Goal: Navigation & Orientation: Find specific page/section

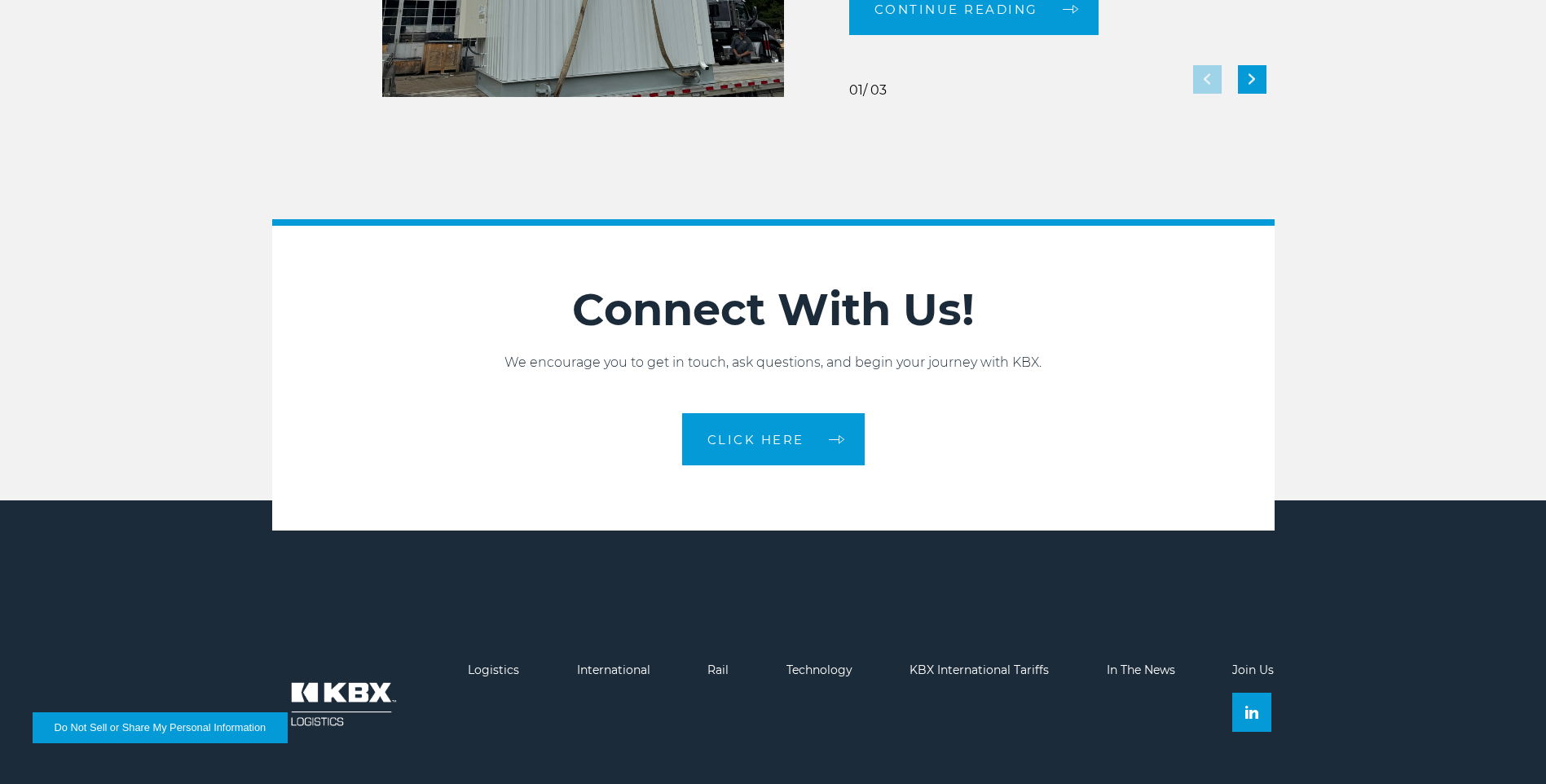
scroll to position [3589, 0]
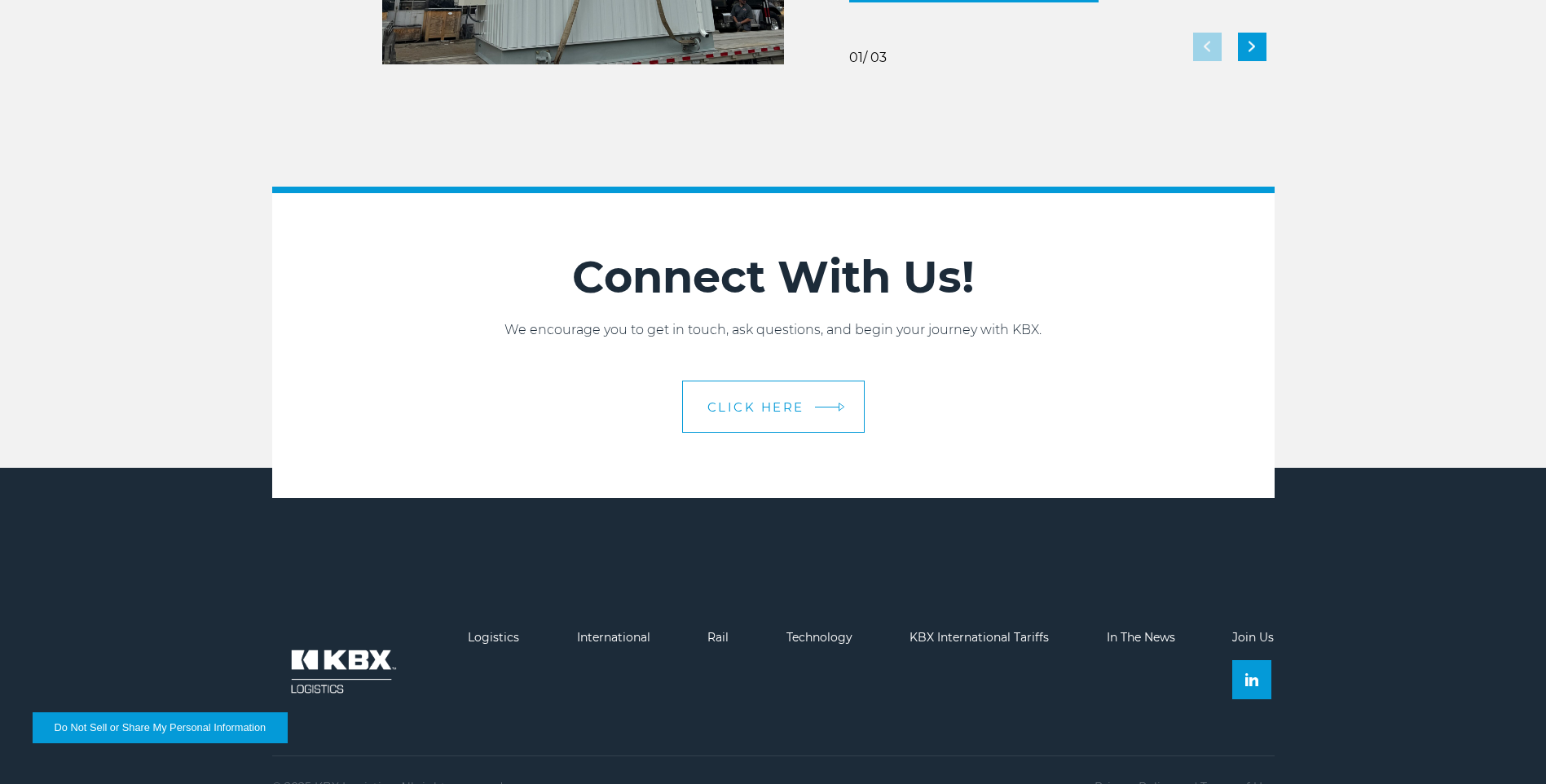
click at [852, 415] on link "CLICK HERE" at bounding box center [773, 406] width 182 height 52
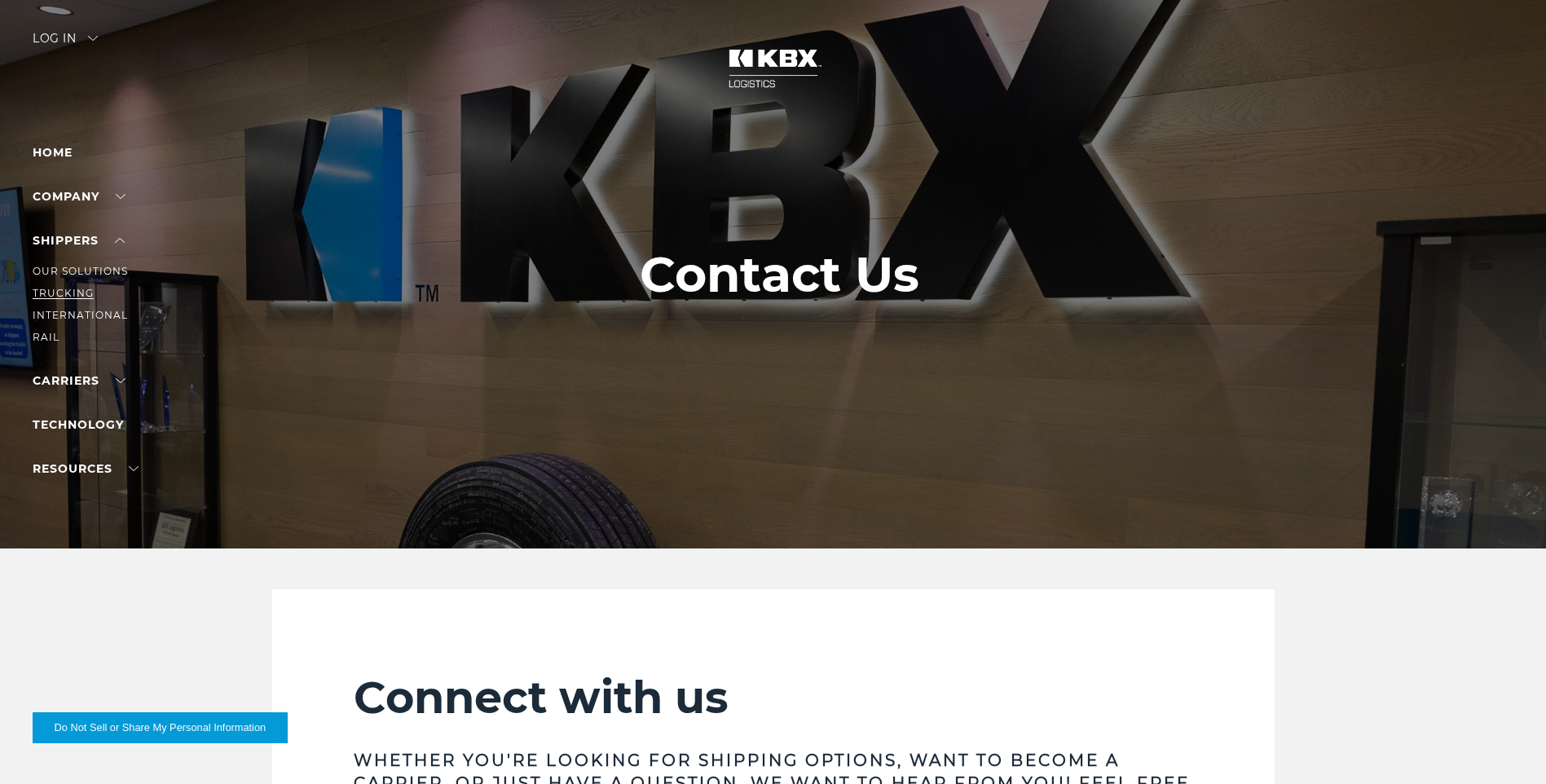
click at [70, 290] on link "Trucking" at bounding box center [63, 292] width 61 height 12
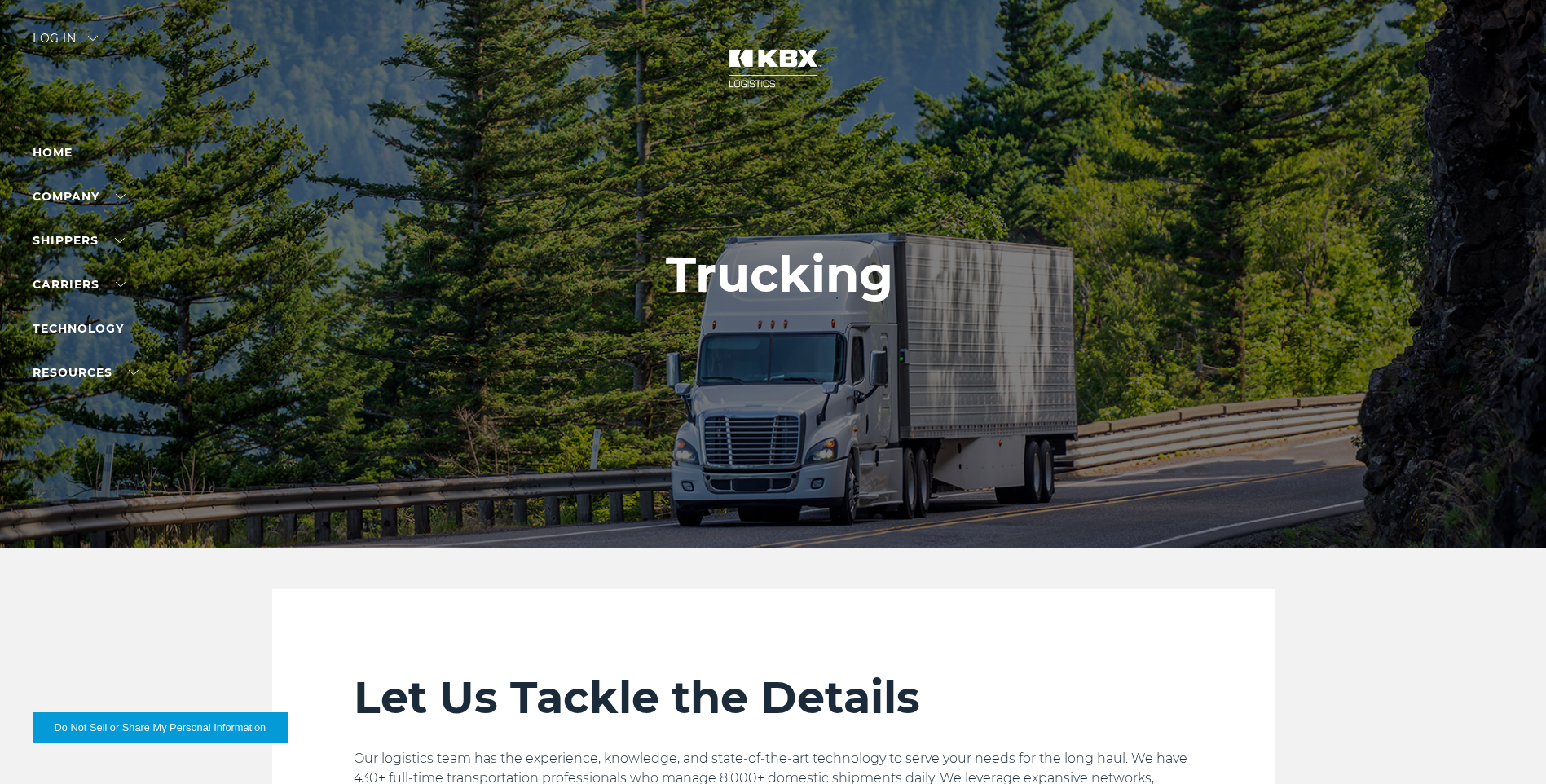
scroll to position [1655, 0]
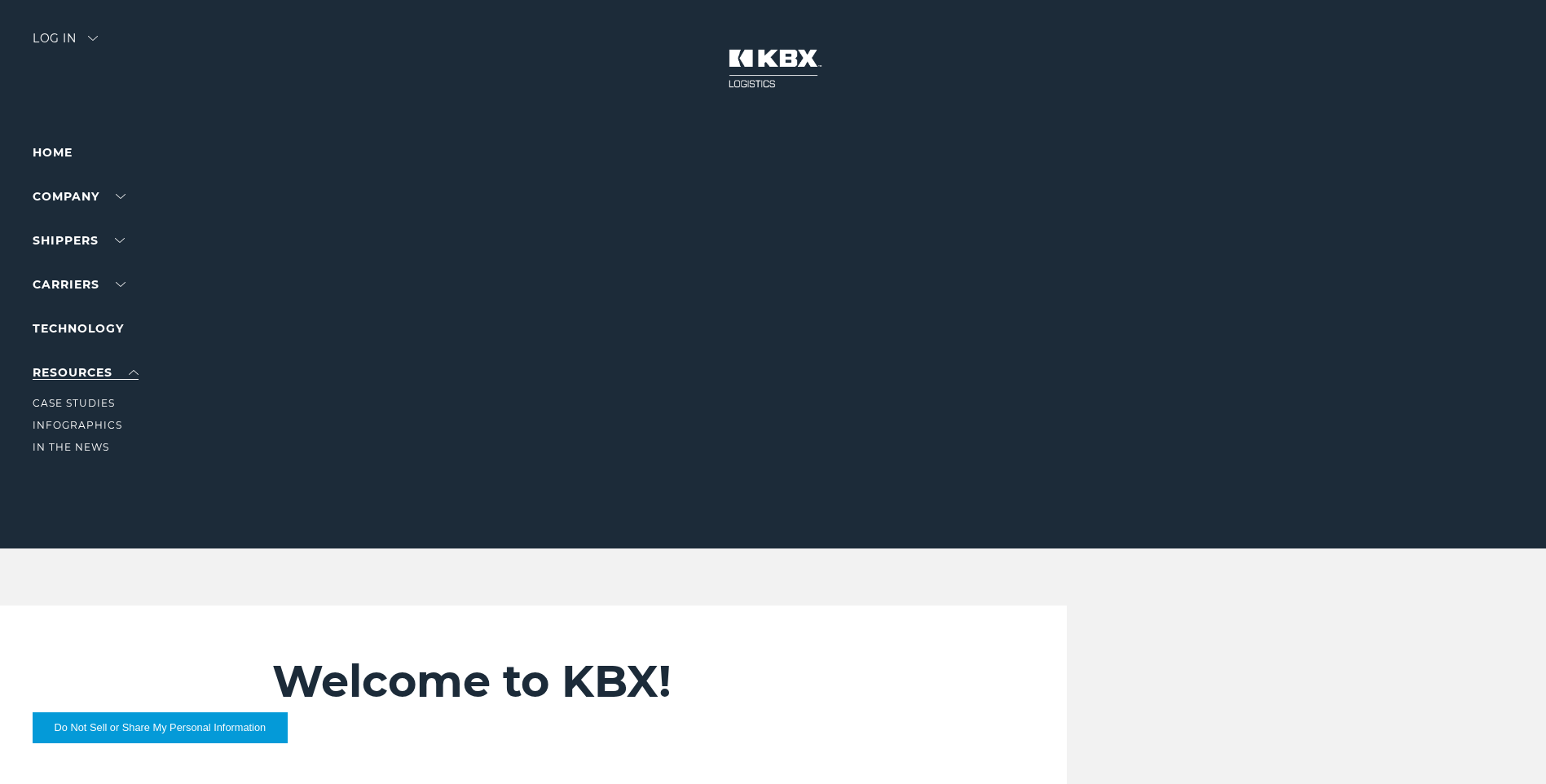
click at [122, 378] on link "RESOURCES" at bounding box center [86, 373] width 106 height 15
click at [57, 149] on link "Home" at bounding box center [53, 153] width 40 height 15
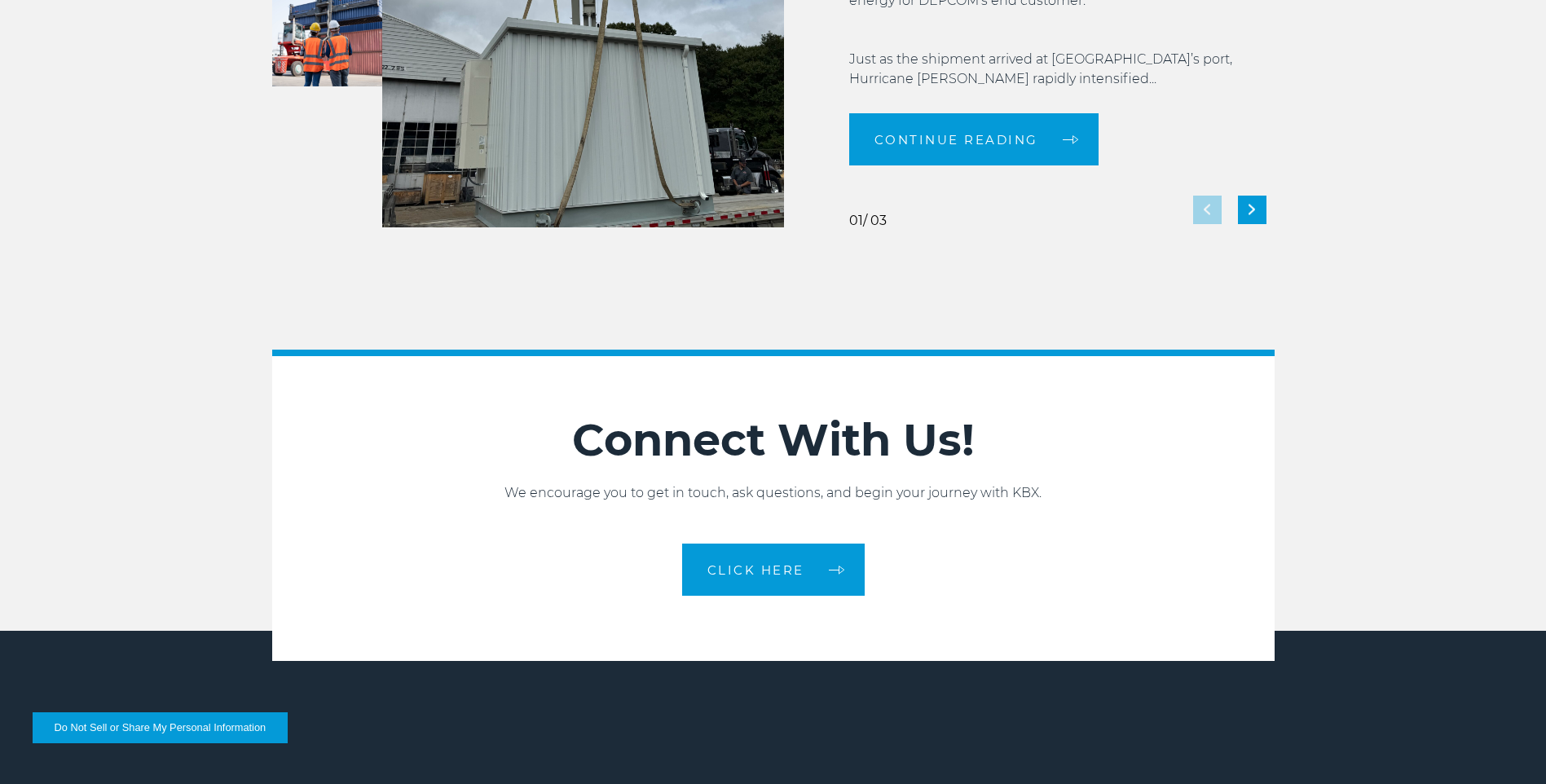
scroll to position [3623, 0]
